Goal: Information Seeking & Learning: Learn about a topic

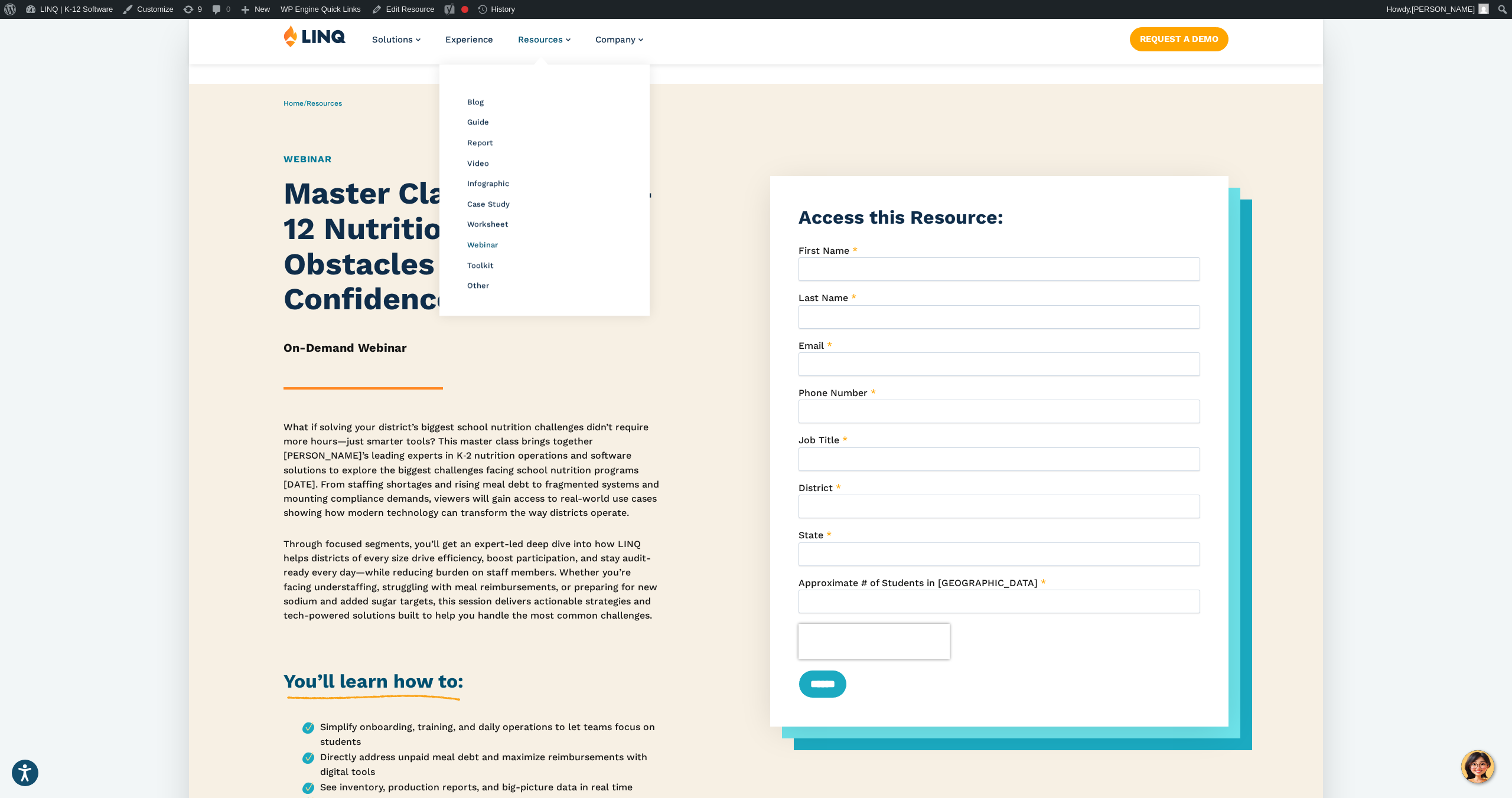
click at [478, 247] on span "Webinar" at bounding box center [482, 245] width 31 height 9
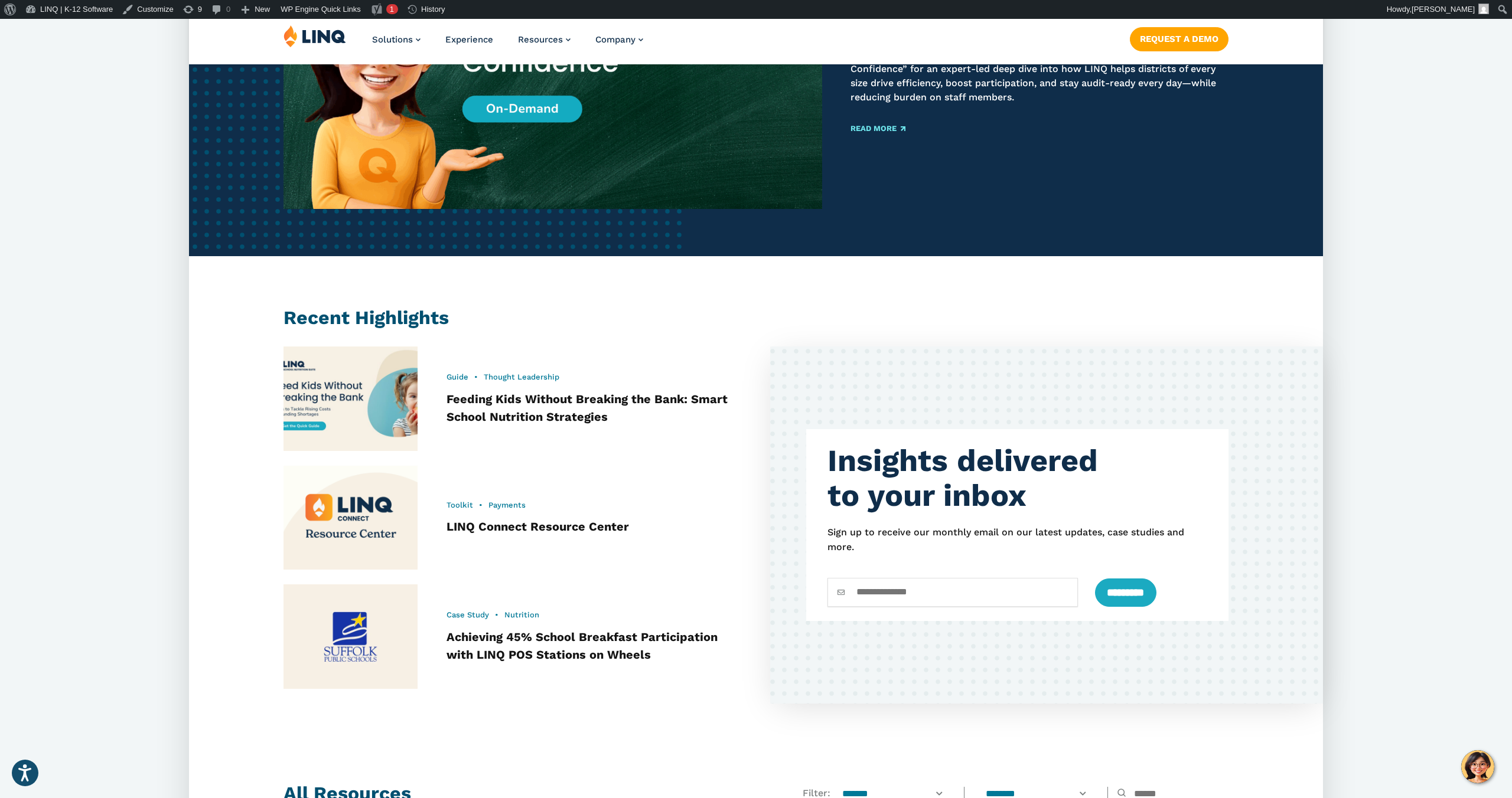
scroll to position [315, 0]
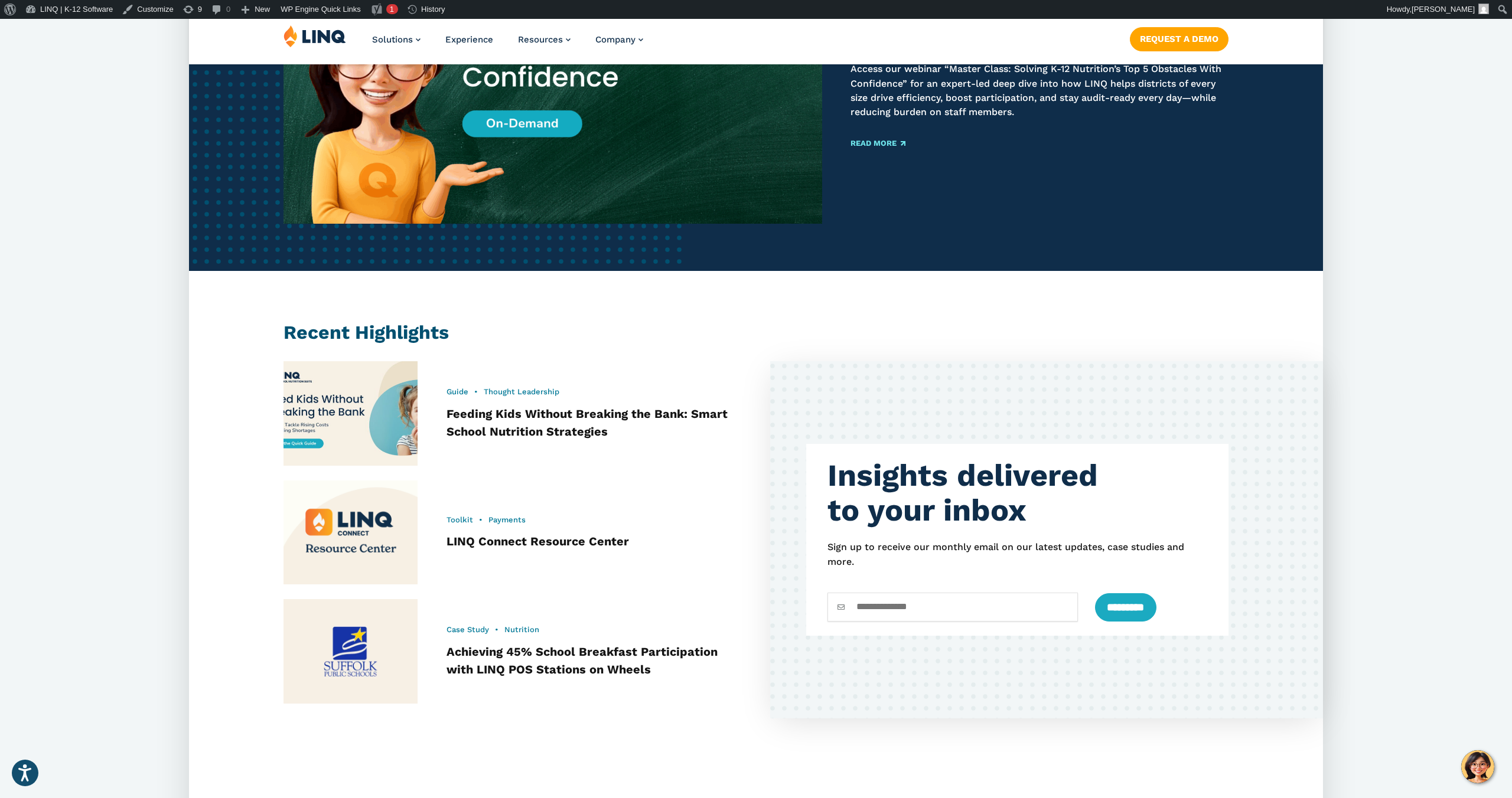
click at [372, 433] on img at bounding box center [351, 413] width 148 height 114
